Goal: Navigation & Orientation: Find specific page/section

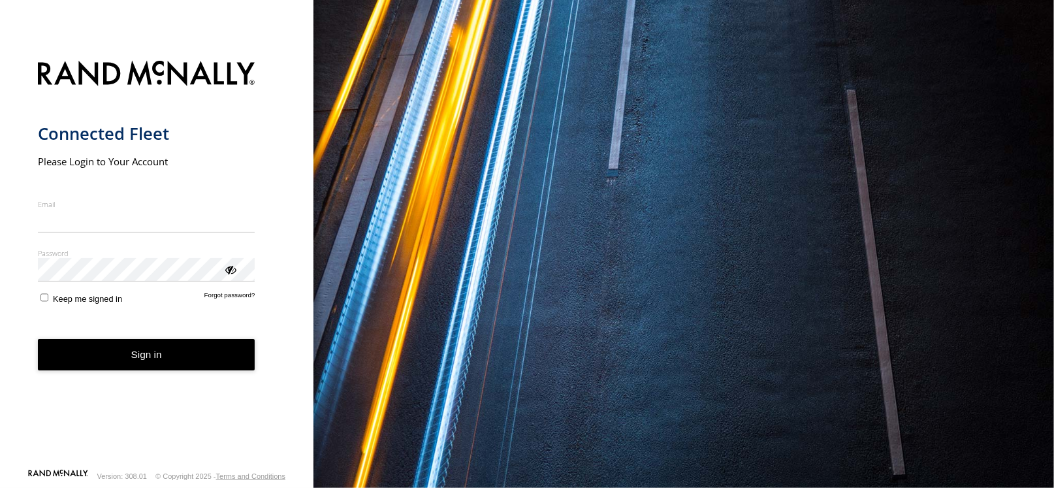
type input "**********"
click at [229, 364] on button "Sign in" at bounding box center [147, 355] width 218 height 32
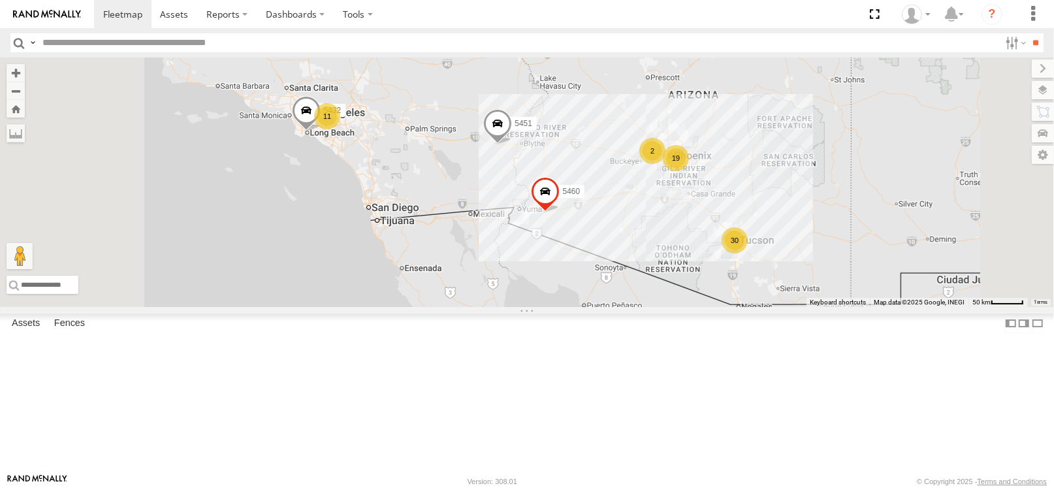
click at [748, 253] on div "30" at bounding box center [735, 240] width 26 height 26
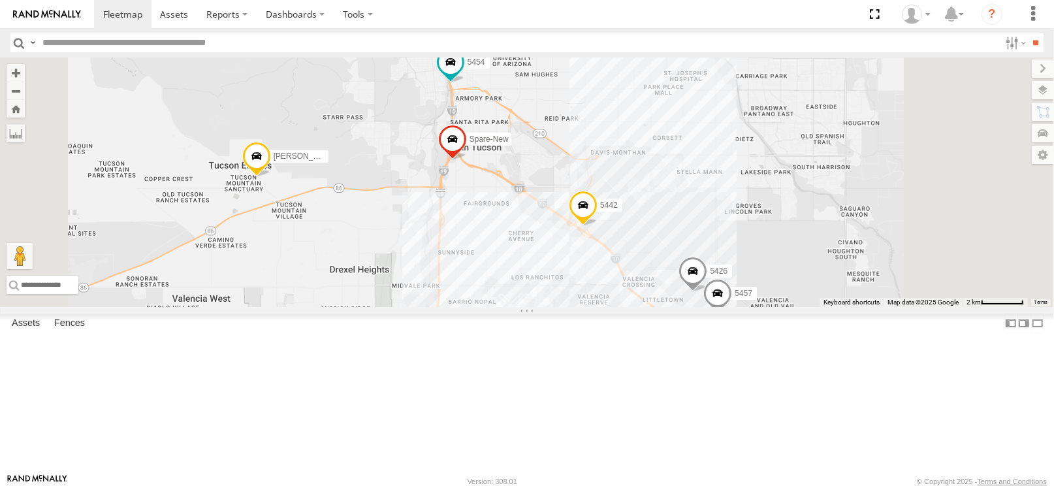
click at [598, 226] on span at bounding box center [583, 208] width 29 height 35
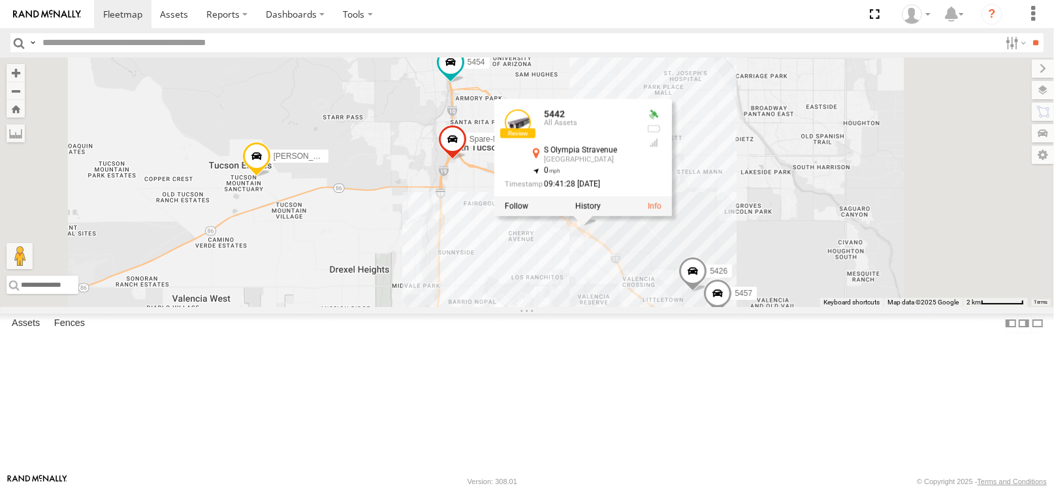
click at [777, 307] on div "5451 5432 5460 21 [PERSON_NAME] truck 5454 5453 2 5426 Spare-New 5457 5442 5442…" at bounding box center [527, 182] width 1054 height 250
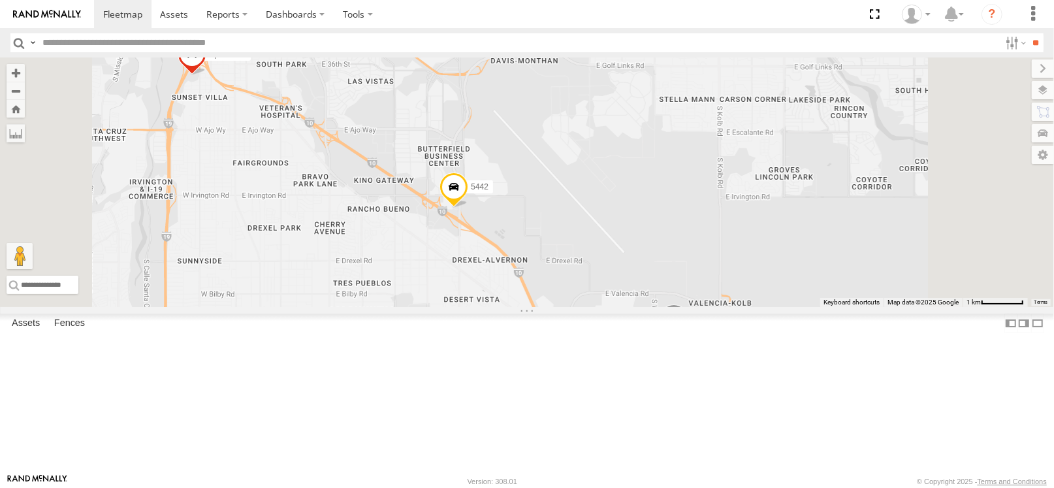
drag, startPoint x: 619, startPoint y: 406, endPoint x: 668, endPoint y: 381, distance: 54.6
click at [668, 307] on div "5451 5432 5460 [PERSON_NAME] truck 5454 5453 Spare-New 5442 5426 5457" at bounding box center [527, 182] width 1054 height 250
